Goal: Task Accomplishment & Management: Use online tool/utility

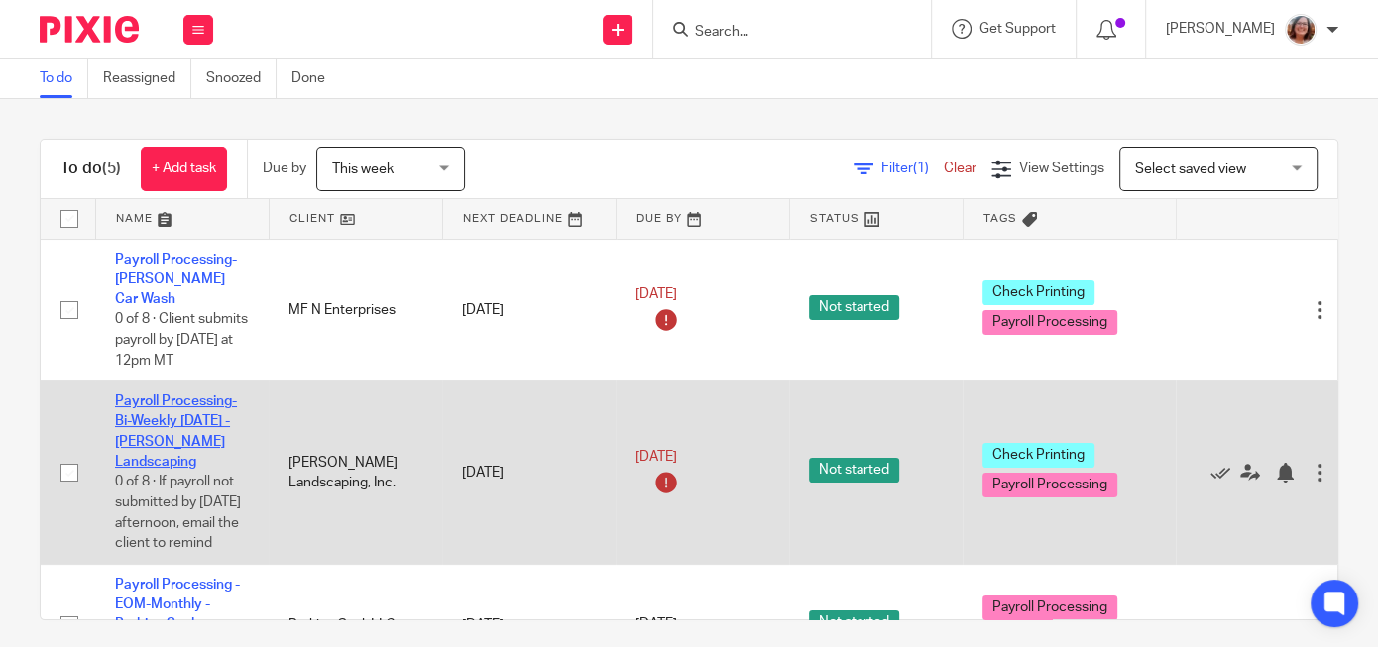
click at [158, 396] on link "Payroll Processing-Bi-Weekly [DATE] - [PERSON_NAME] Landscaping" at bounding box center [176, 431] width 122 height 74
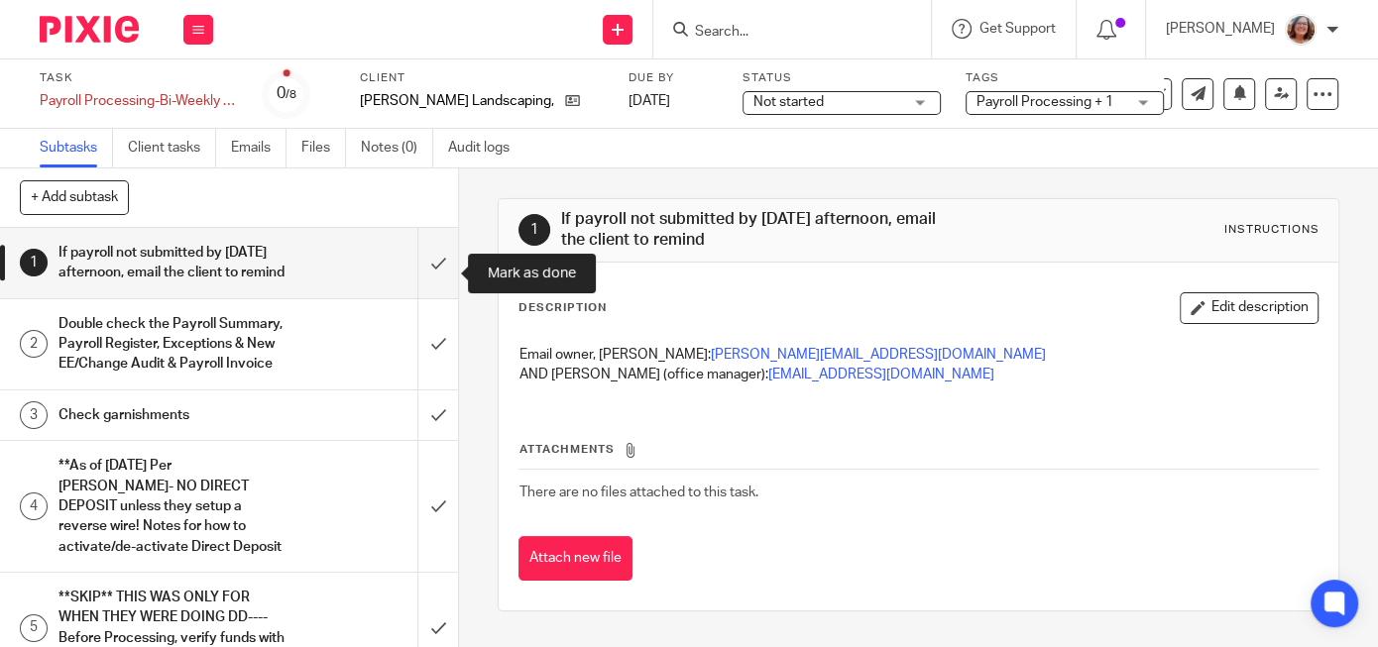
click at [442, 269] on input "submit" at bounding box center [229, 263] width 458 height 70
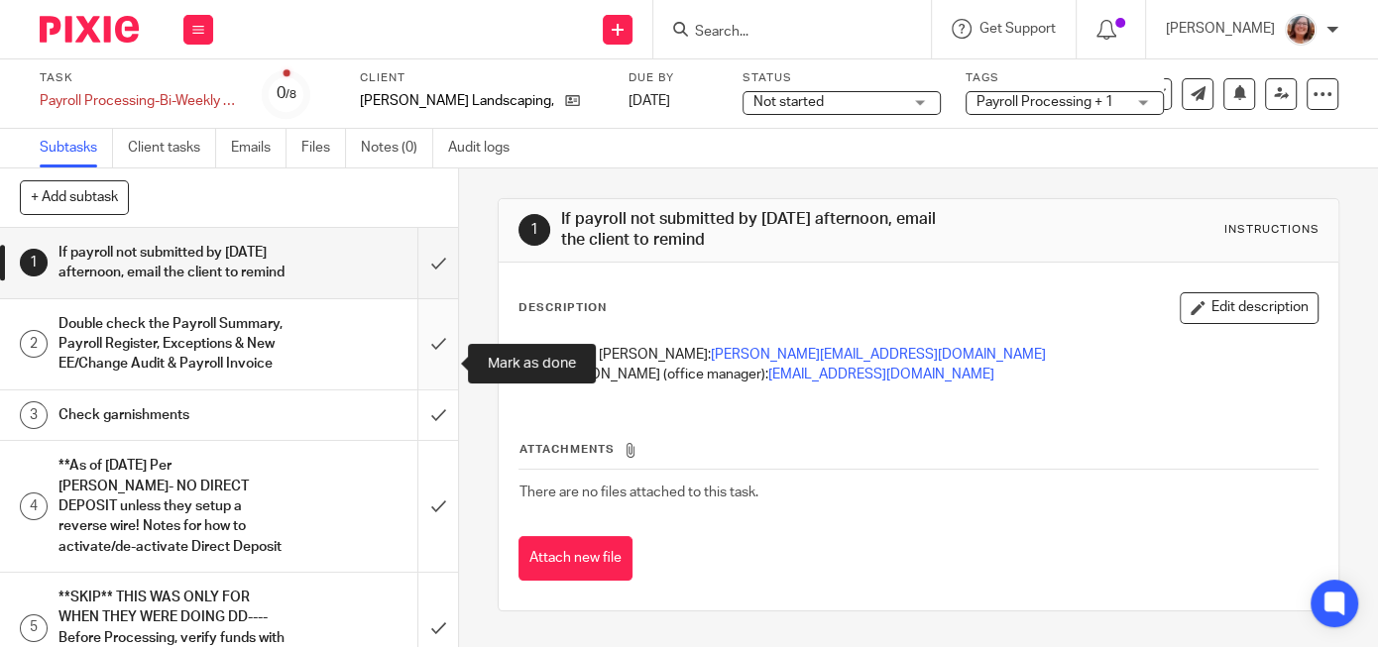
drag, startPoint x: 437, startPoint y: 360, endPoint x: 441, endPoint y: 380, distance: 20.2
click at [437, 362] on input "submit" at bounding box center [229, 344] width 458 height 90
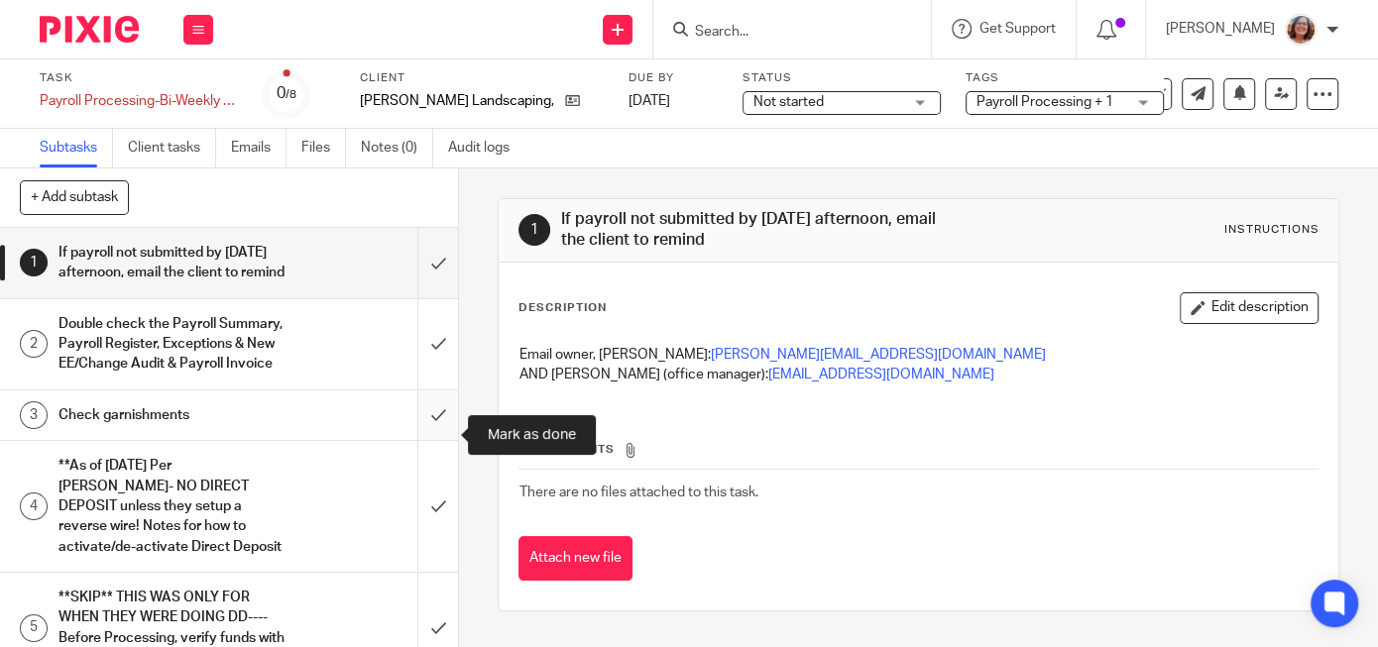
click at [442, 436] on input "submit" at bounding box center [229, 415] width 458 height 50
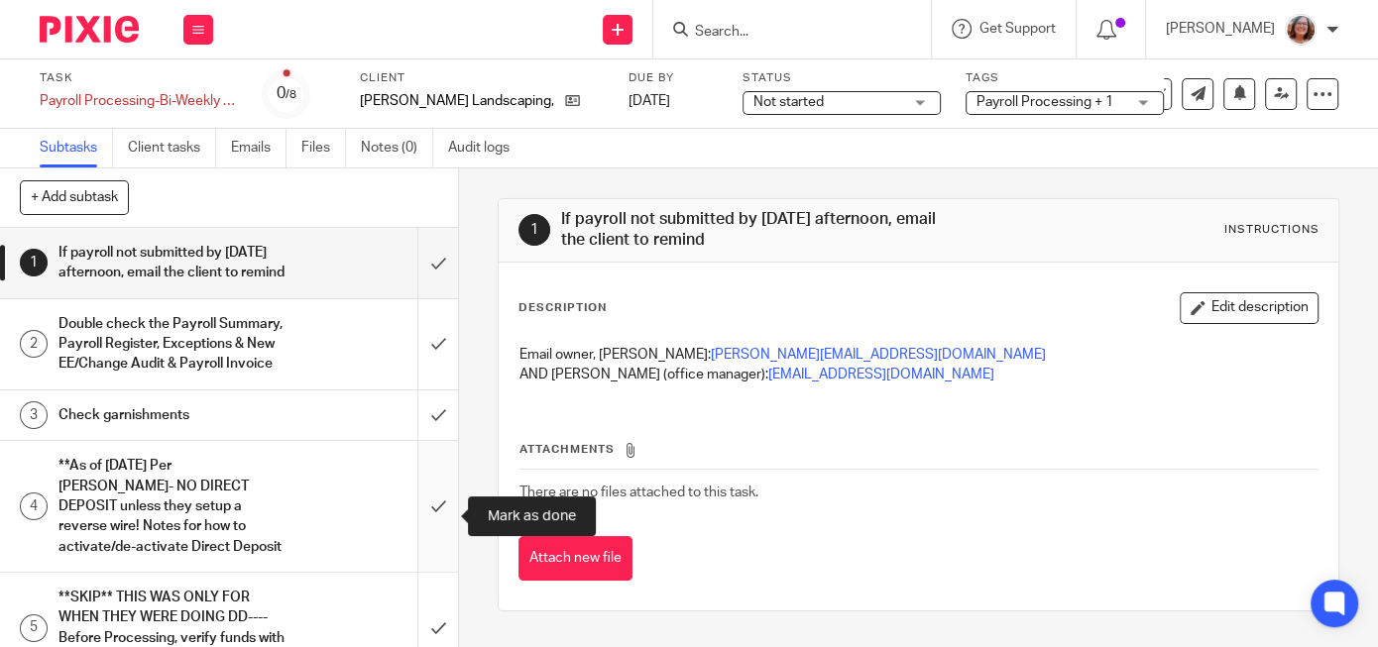
click at [439, 525] on input "submit" at bounding box center [229, 506] width 458 height 131
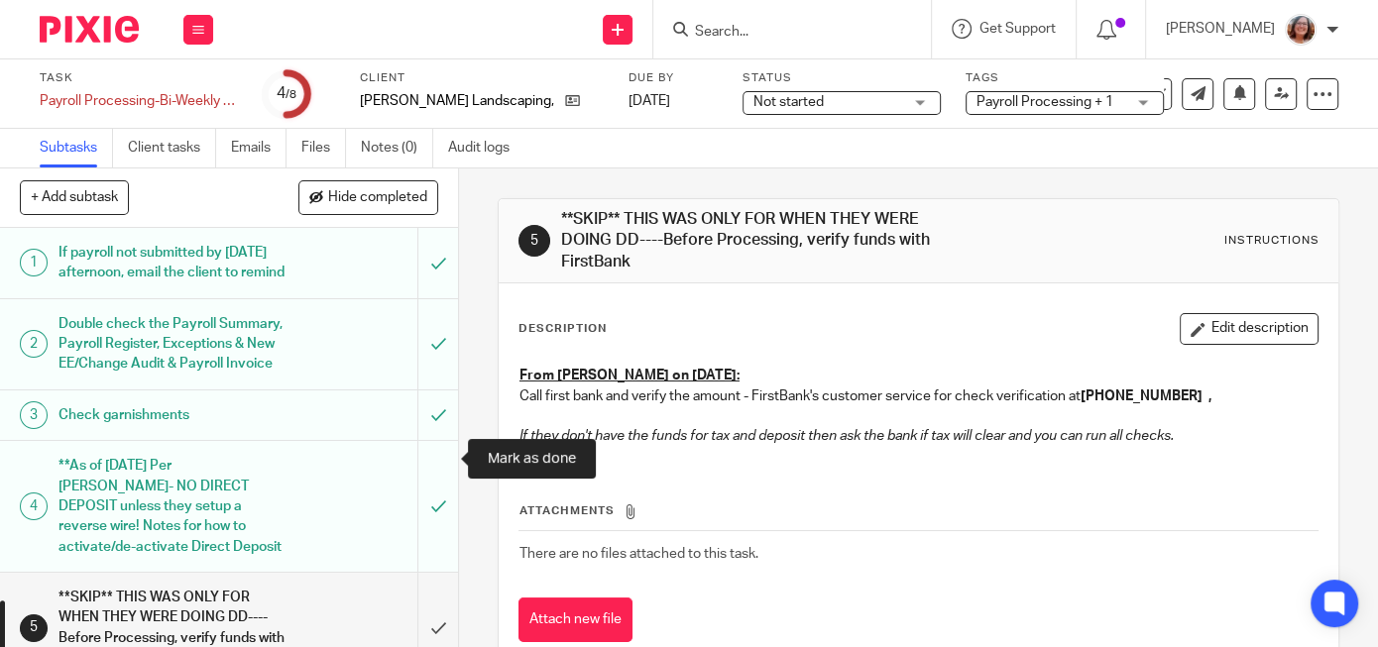
scroll to position [249, 0]
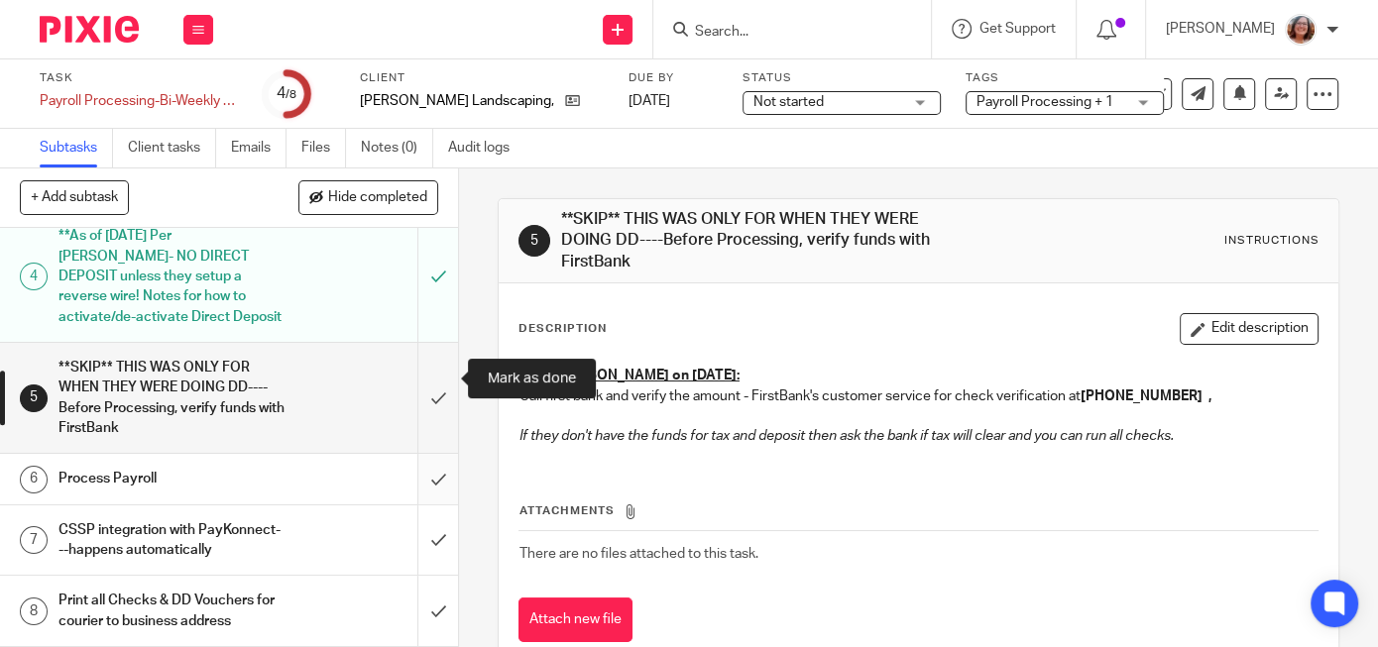
drag, startPoint x: 430, startPoint y: 382, endPoint x: 442, endPoint y: 476, distance: 94.9
click at [430, 385] on input "submit" at bounding box center [229, 398] width 458 height 110
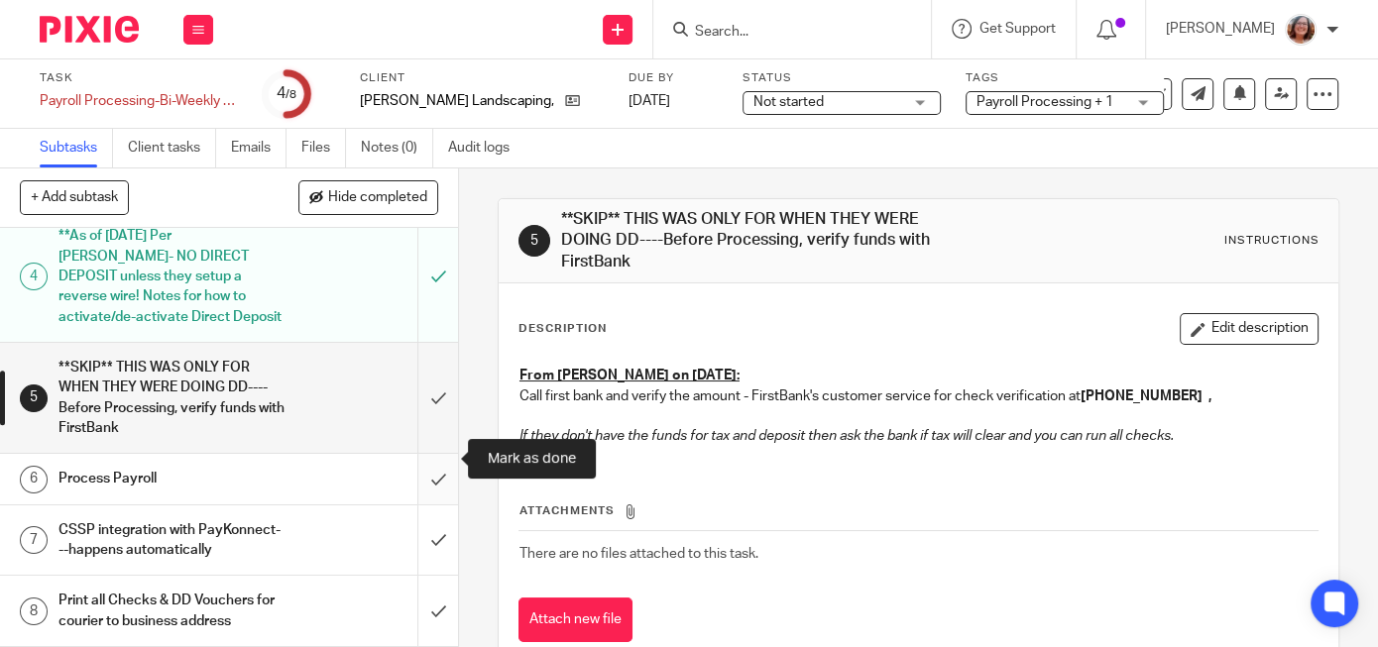
click at [435, 465] on input "submit" at bounding box center [229, 479] width 458 height 50
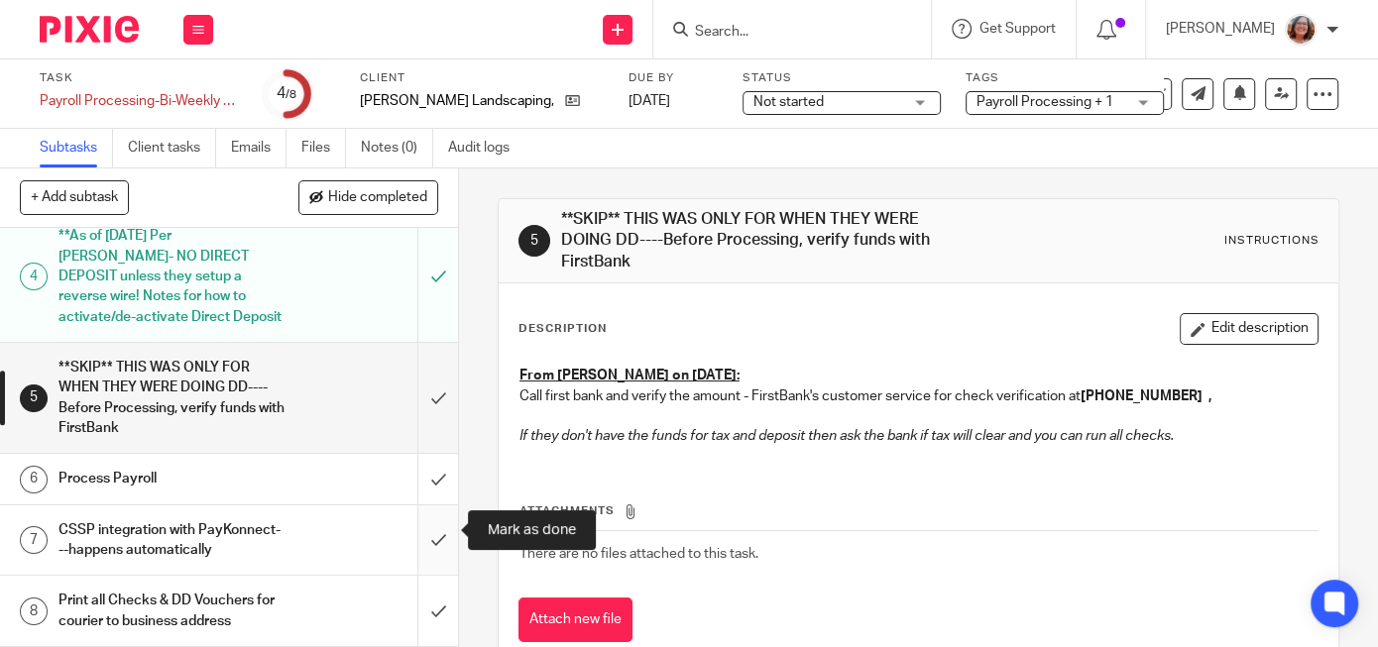
click at [438, 530] on input "submit" at bounding box center [229, 540] width 458 height 70
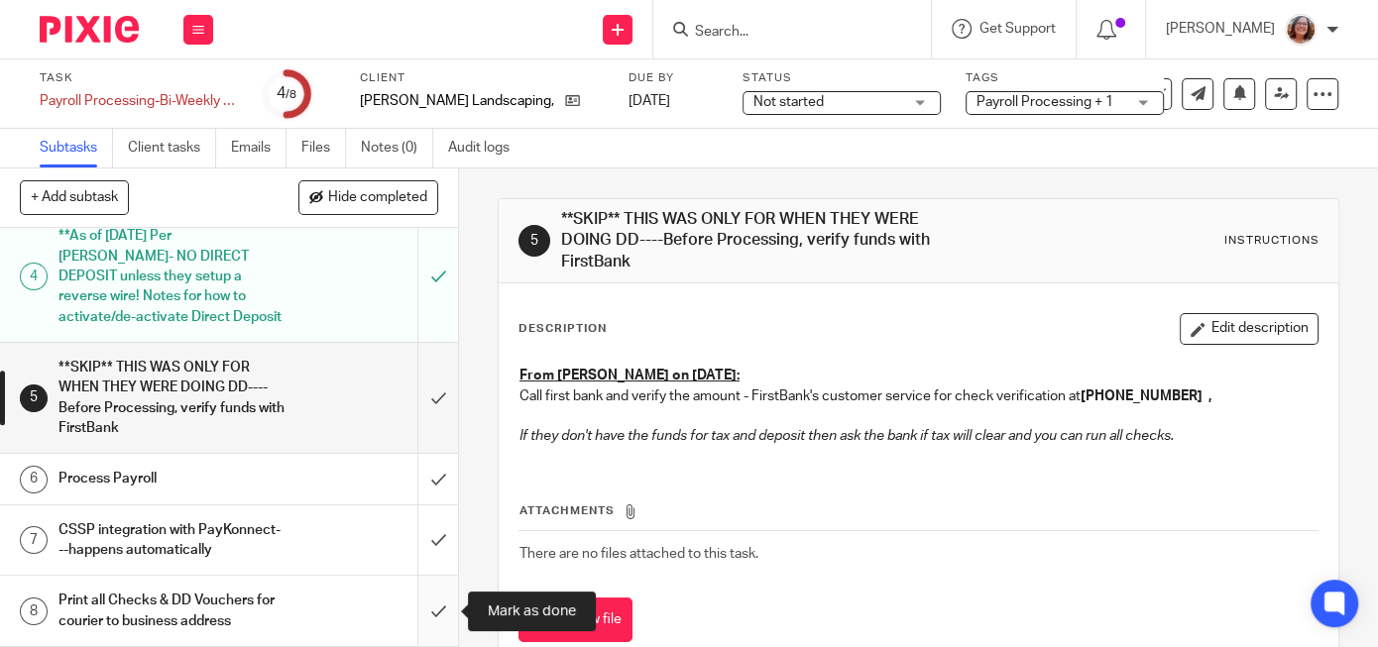
click at [439, 610] on input "submit" at bounding box center [229, 611] width 458 height 70
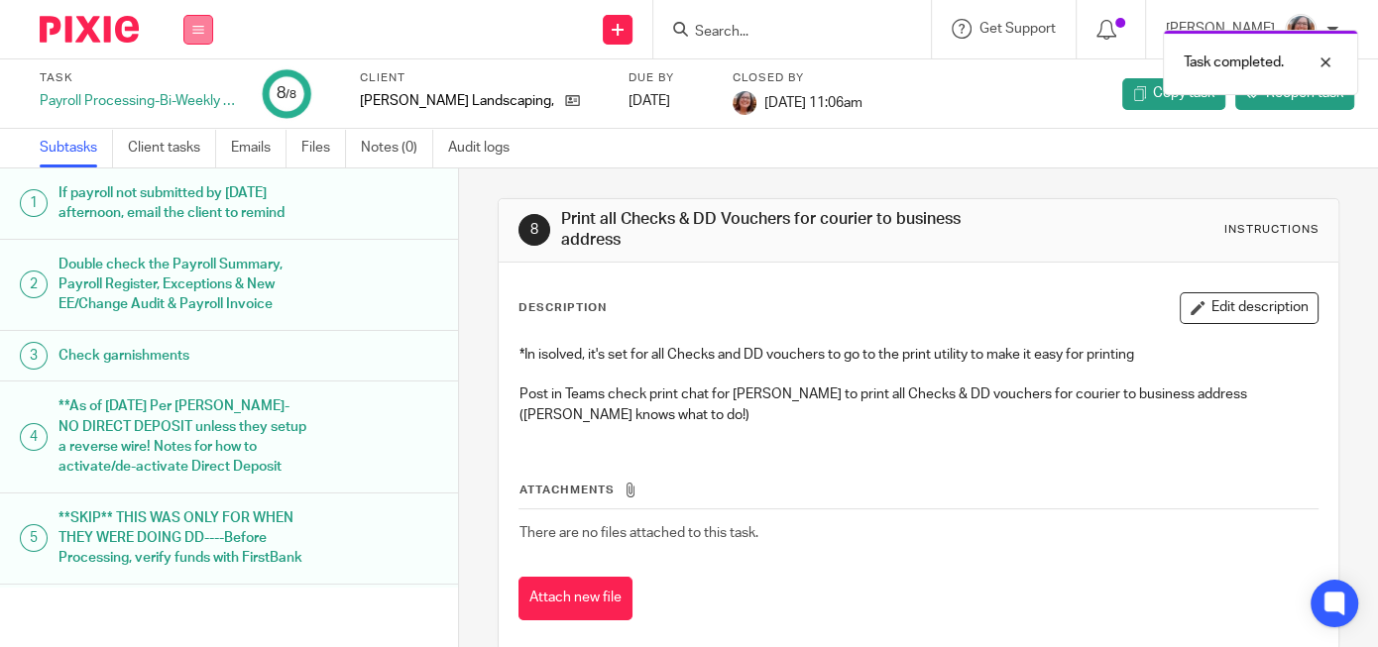
click at [198, 29] on icon at bounding box center [198, 30] width 12 height 12
click at [201, 96] on link "Work" at bounding box center [188, 92] width 35 height 14
